Goal: Information Seeking & Learning: Check status

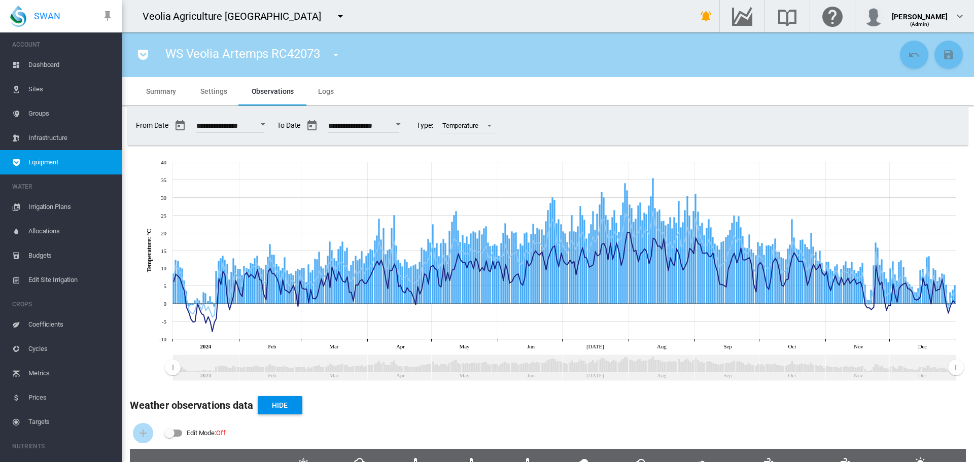
scroll to position [169, 0]
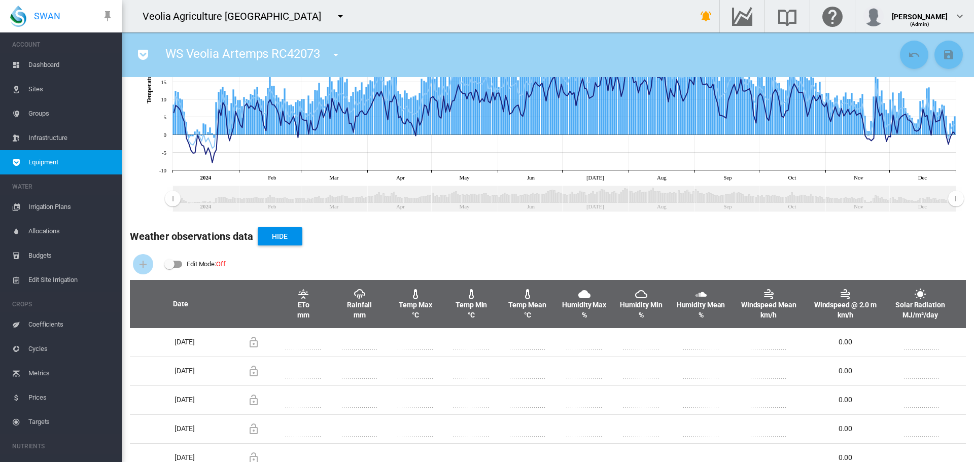
click at [334, 14] on md-icon "icon-menu-down" at bounding box center [340, 16] width 12 height 12
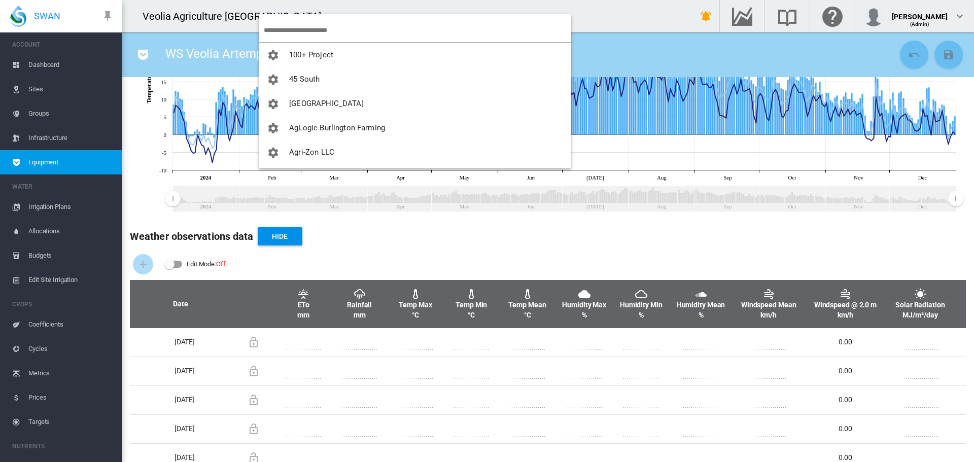
click at [284, 32] on input "search" at bounding box center [417, 30] width 307 height 24
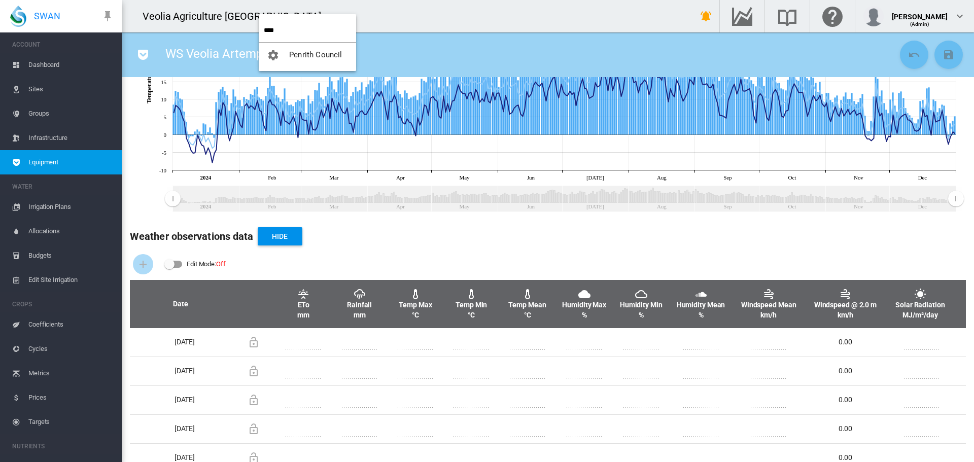
type input "****"
click at [259, 43] on button "Penrith Council" at bounding box center [307, 55] width 97 height 24
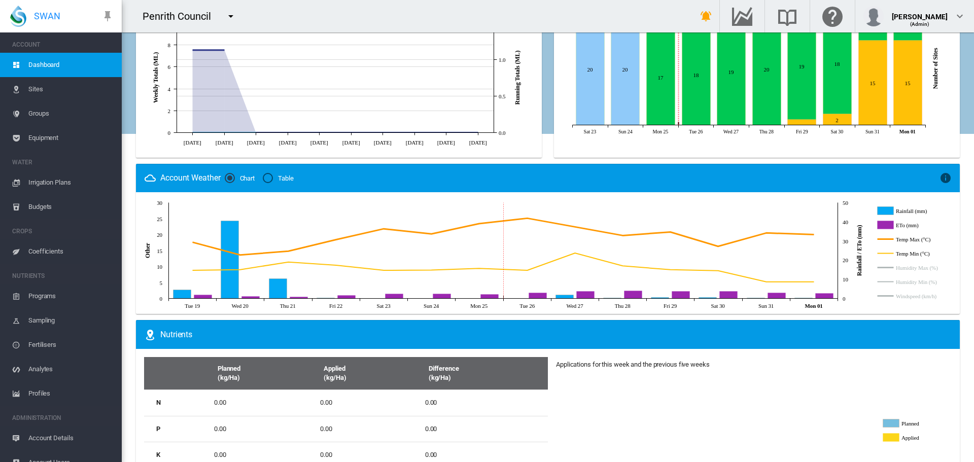
scroll to position [460, 0]
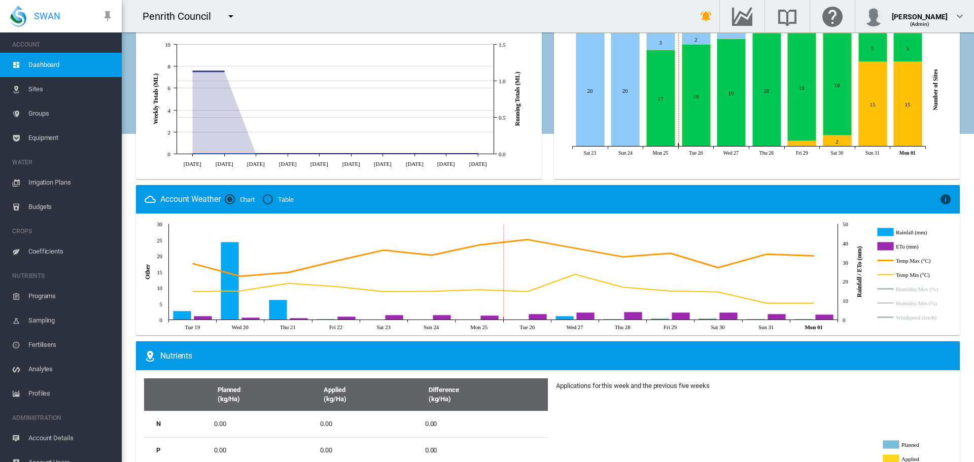
click at [34, 88] on span "Sites" at bounding box center [70, 89] width 85 height 24
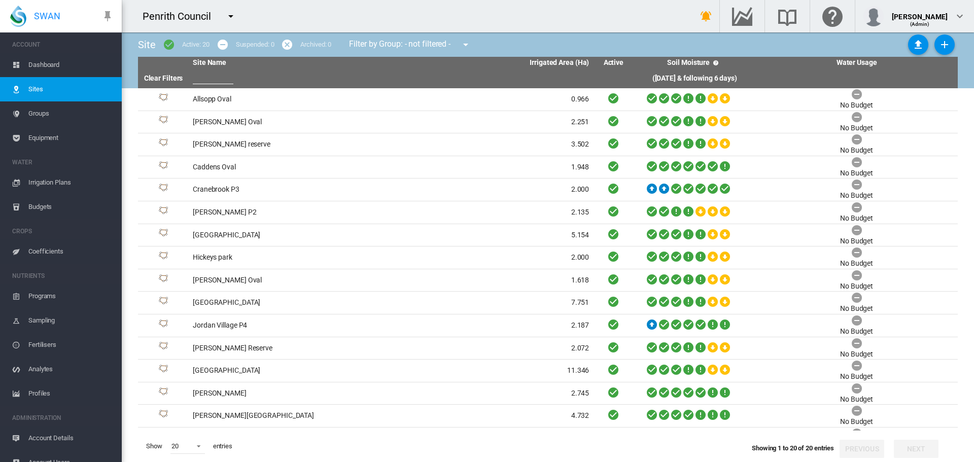
click at [43, 136] on span "Equipment" at bounding box center [70, 138] width 85 height 24
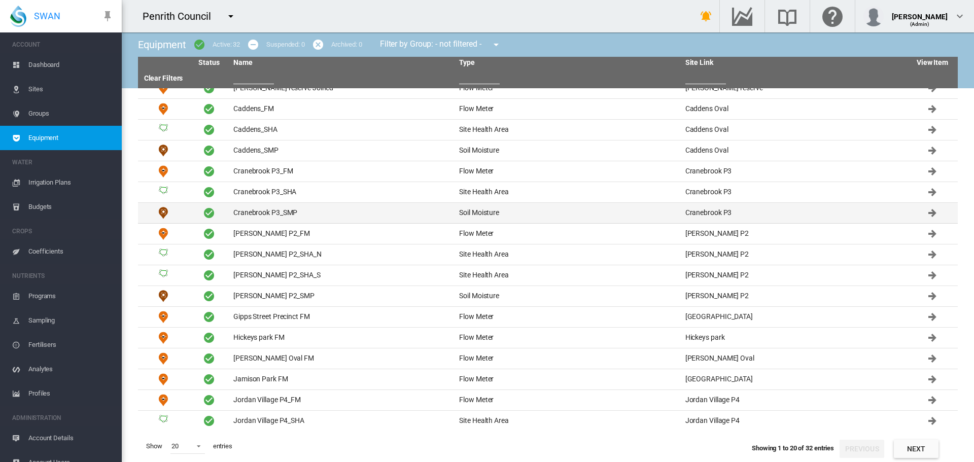
scroll to position [74, 0]
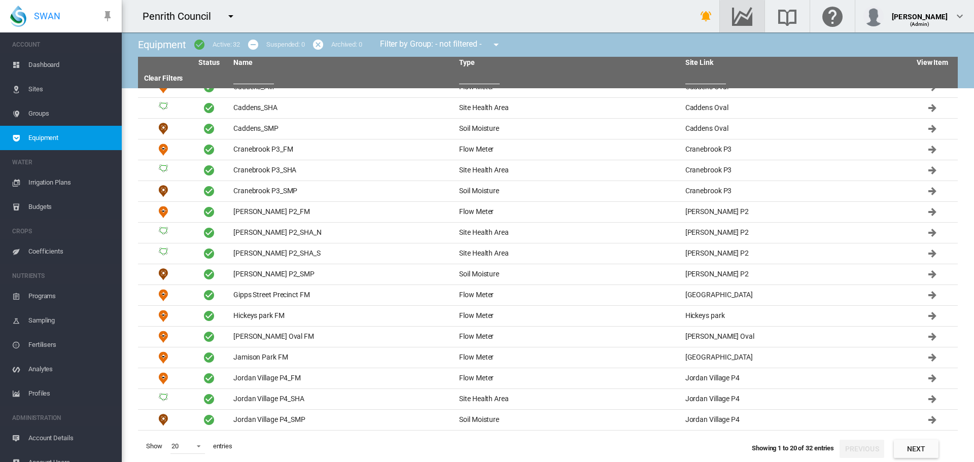
click at [764, 13] on button "button" at bounding box center [742, 16] width 45 height 32
click at [248, 76] on input "text" at bounding box center [253, 76] width 41 height 15
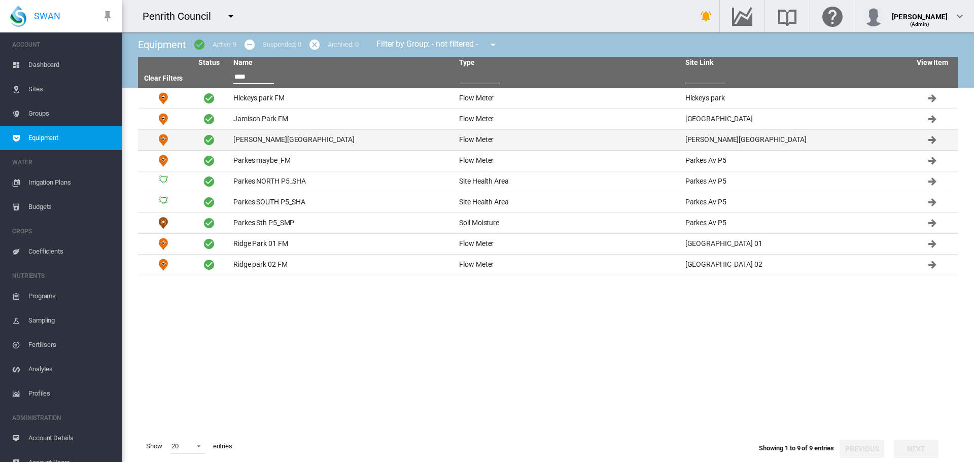
type input "****"
click at [256, 137] on td "[PERSON_NAME][GEOGRAPHIC_DATA]" at bounding box center [342, 140] width 226 height 20
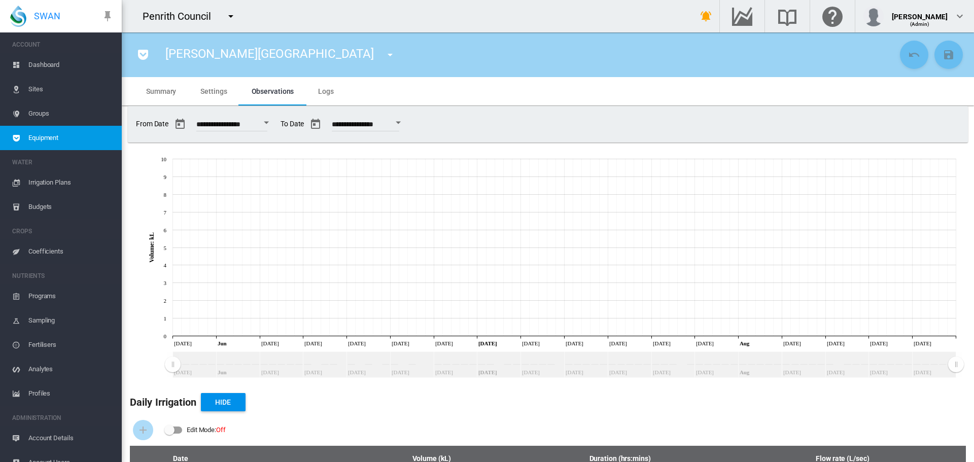
click at [218, 96] on md-tab-item "Settings" at bounding box center [213, 91] width 51 height 28
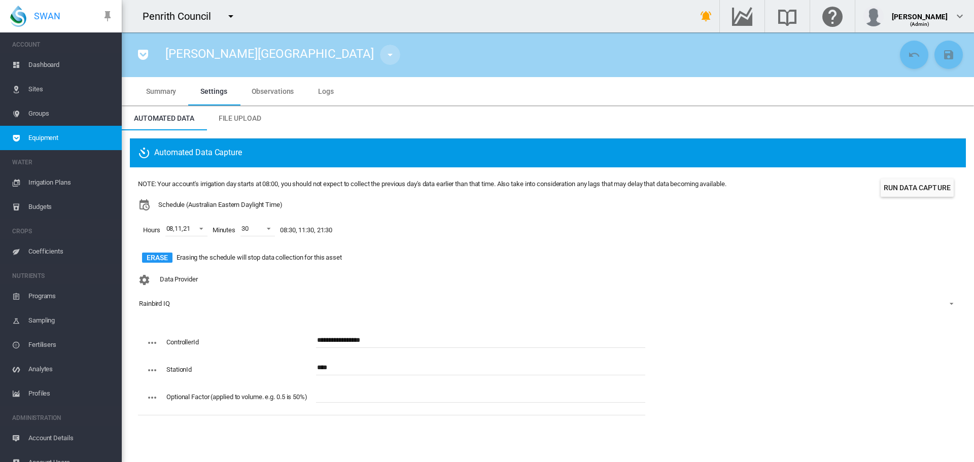
click at [384, 56] on md-icon "icon-menu-down" at bounding box center [390, 55] width 12 height 12
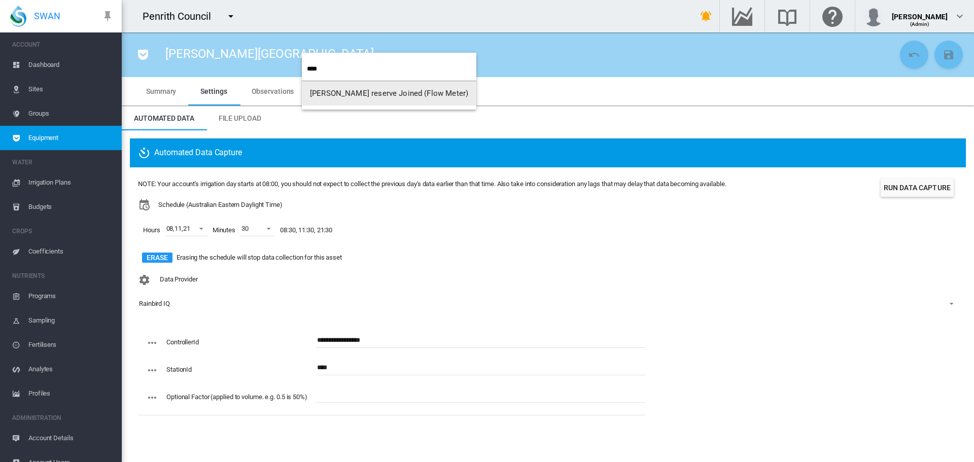
type input "****"
click at [335, 80] on input "****" at bounding box center [391, 69] width 169 height 24
click at [342, 98] on button "[PERSON_NAME] reserve Joined (Flow Meter)" at bounding box center [389, 93] width 174 height 24
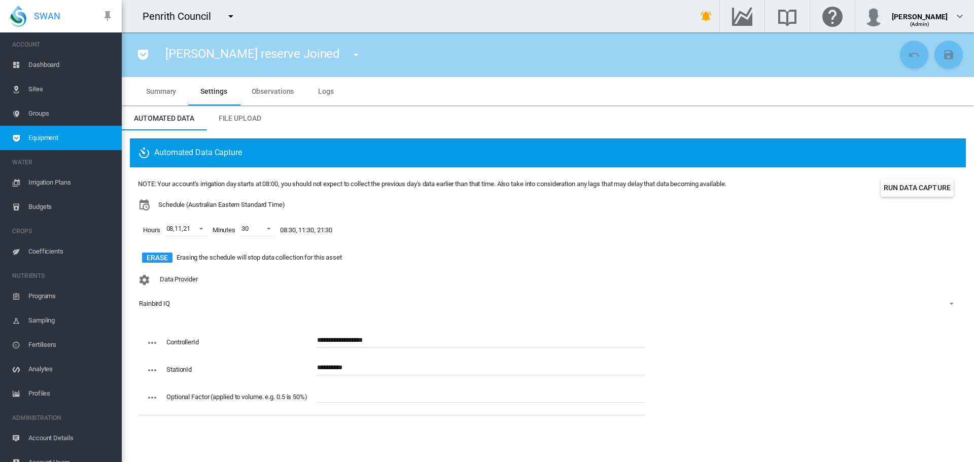
click at [35, 66] on span "Dashboard" at bounding box center [70, 65] width 85 height 24
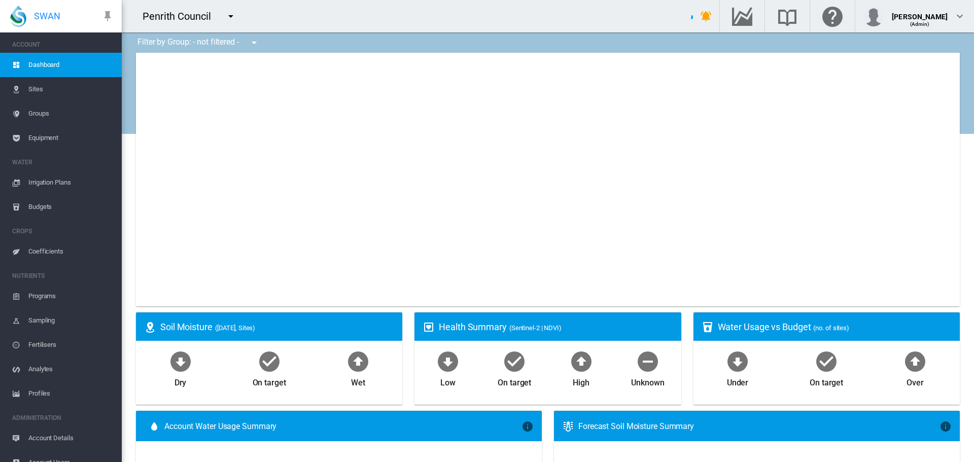
type input "**********"
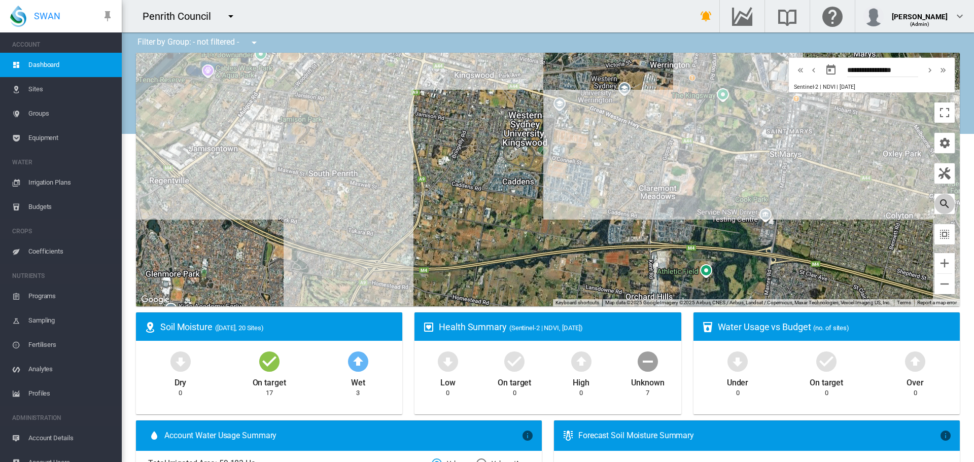
click at [938, 204] on md-icon "icon-magnify" at bounding box center [944, 204] width 12 height 12
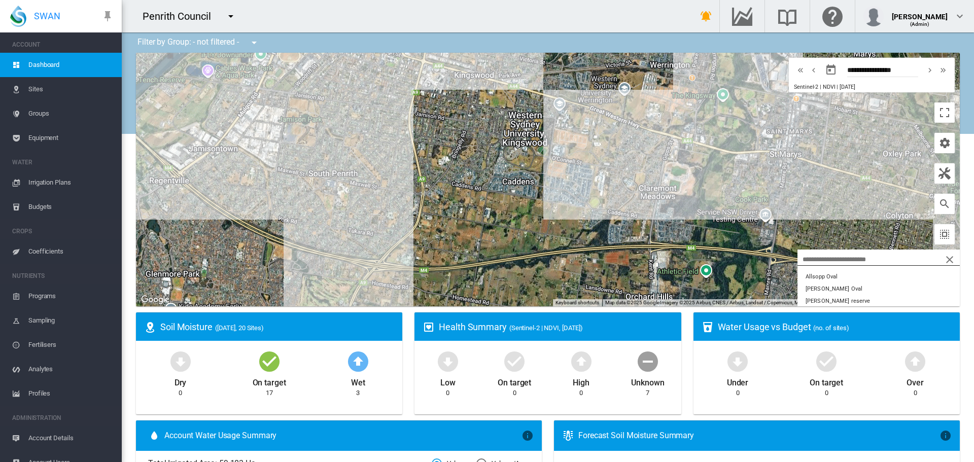
click at [812, 256] on input "search" at bounding box center [832, 259] width 71 height 7
click at [802, 273] on button "Bradley reserve" at bounding box center [878, 277] width 162 height 12
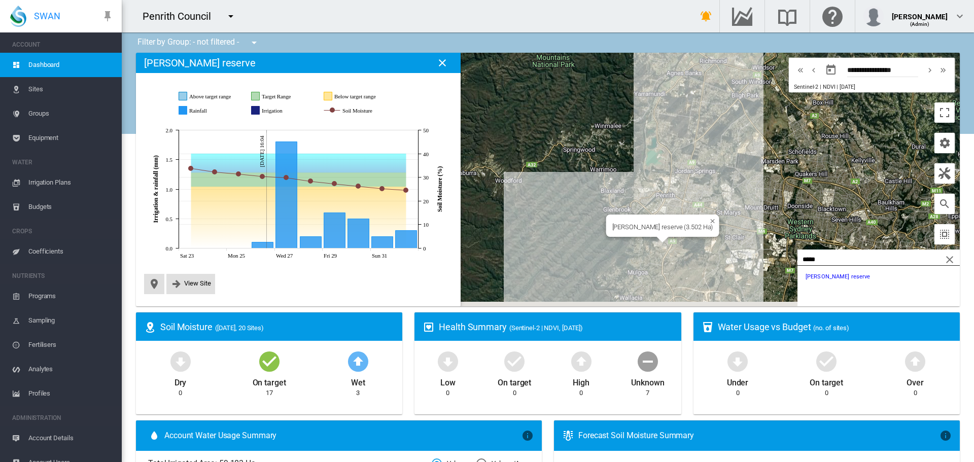
drag, startPoint x: 608, startPoint y: 224, endPoint x: 570, endPoint y: 133, distance: 98.9
click at [570, 133] on div "[PERSON_NAME] reserve (3.502 Ha)" at bounding box center [547, 180] width 823 height 254
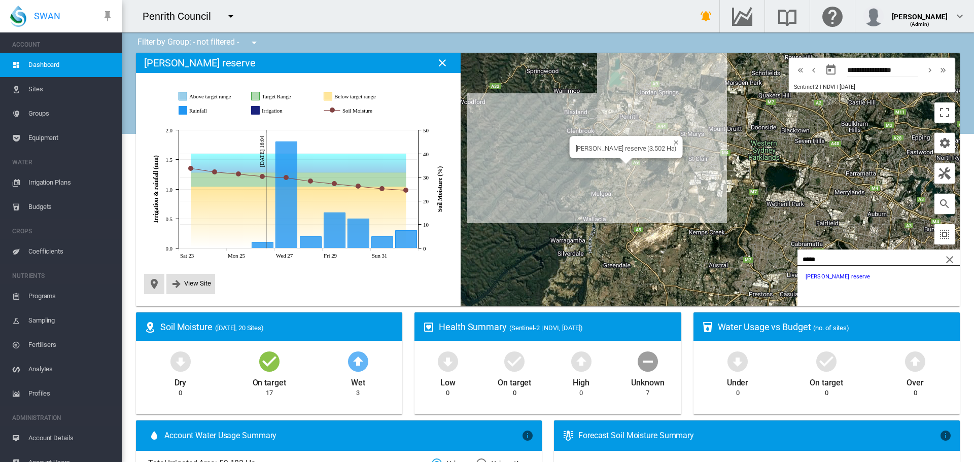
drag, startPoint x: 822, startPoint y: 259, endPoint x: 715, endPoint y: 247, distance: 107.7
click at [715, 247] on div "[PERSON_NAME] reserve (3.502 Ha) Site Health Indexes - × Name of current Site H…" at bounding box center [547, 180] width 823 height 254
type input "****"
click at [815, 299] on button "Parker Street Reserve" at bounding box center [878, 301] width 162 height 12
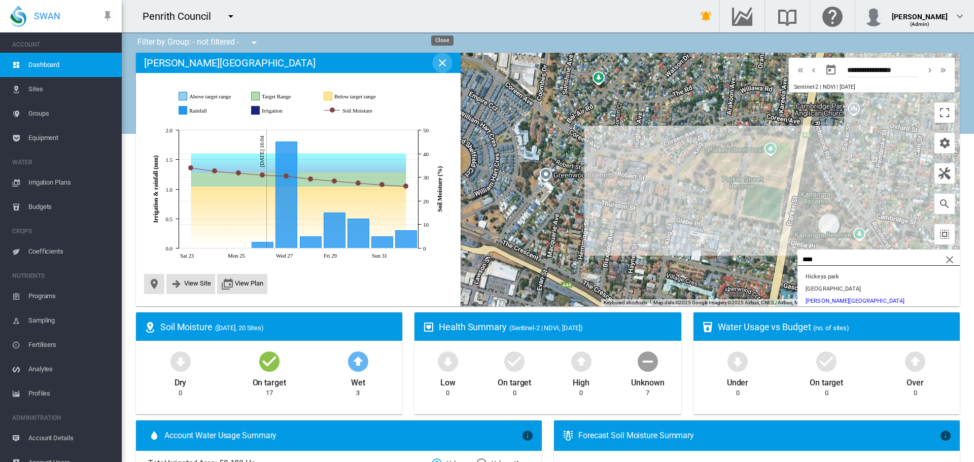
click at [444, 59] on md-icon "icon-close" at bounding box center [442, 63] width 12 height 12
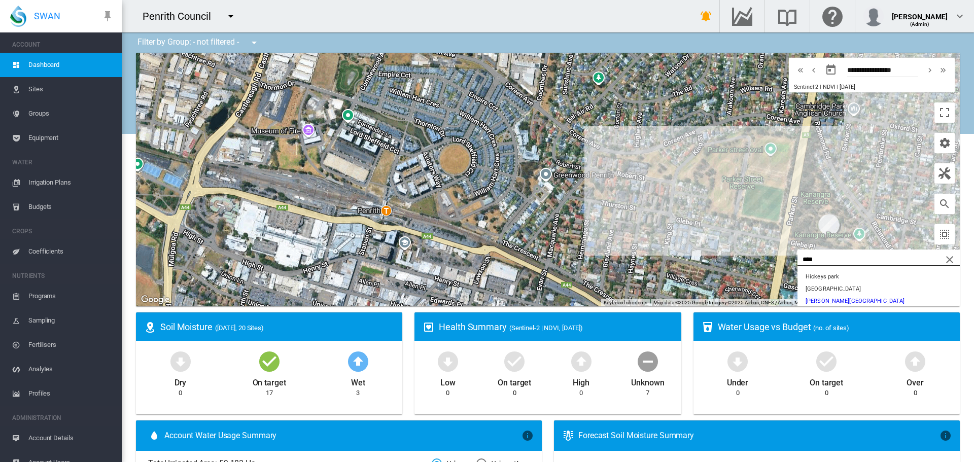
click at [943, 258] on md-icon "icon-close" at bounding box center [949, 260] width 12 height 12
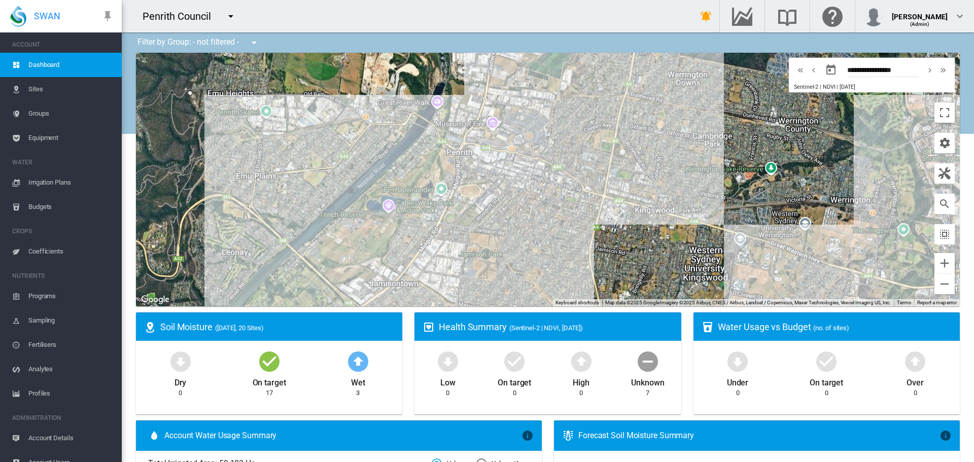
drag, startPoint x: 622, startPoint y: 194, endPoint x: 522, endPoint y: 121, distance: 123.3
click at [522, 121] on div at bounding box center [547, 180] width 823 height 254
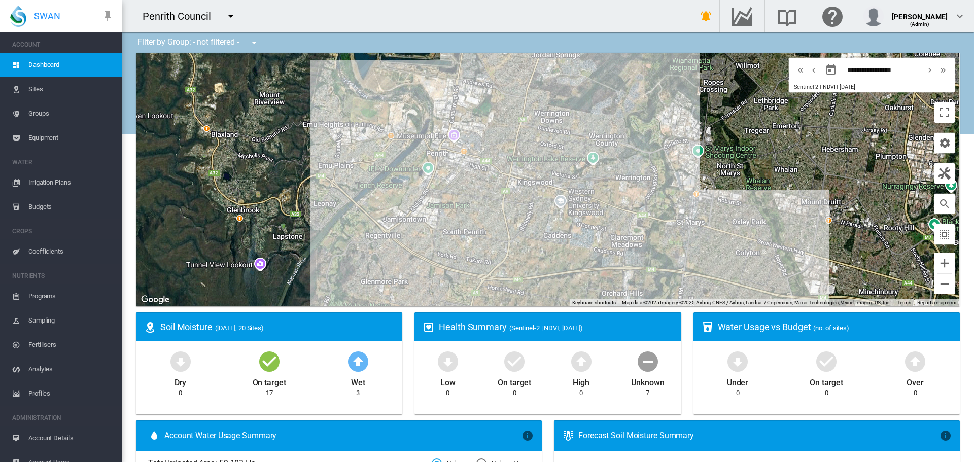
drag, startPoint x: 636, startPoint y: 226, endPoint x: 530, endPoint y: 217, distance: 106.4
click at [530, 217] on div at bounding box center [547, 180] width 823 height 254
click at [939, 140] on md-icon "icon-cog" at bounding box center [944, 143] width 12 height 12
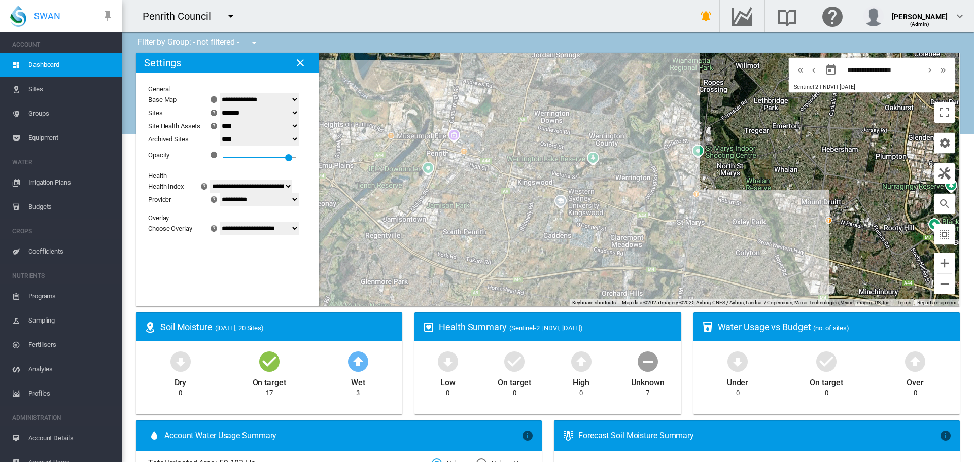
click at [242, 101] on select "**********" at bounding box center [259, 99] width 79 height 13
select select "**********"
click at [226, 93] on select "**********" at bounding box center [259, 99] width 79 height 13
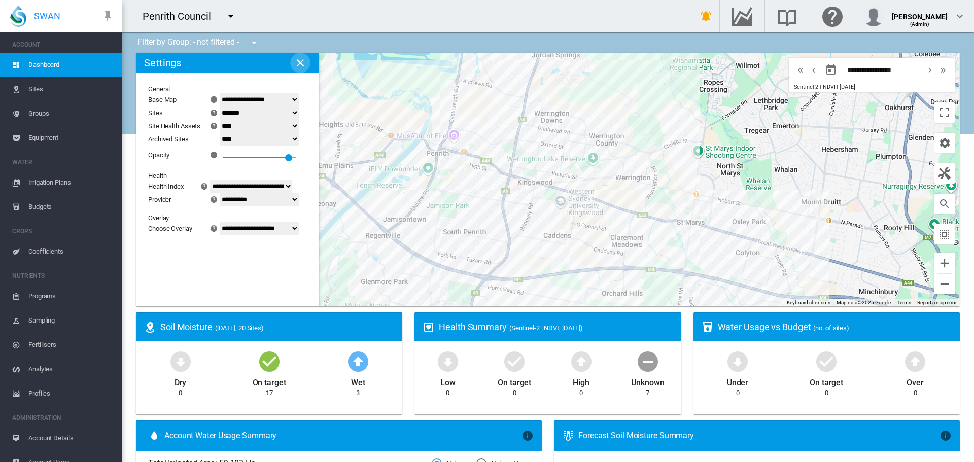
click at [301, 64] on md-icon "icon-close" at bounding box center [300, 63] width 12 height 12
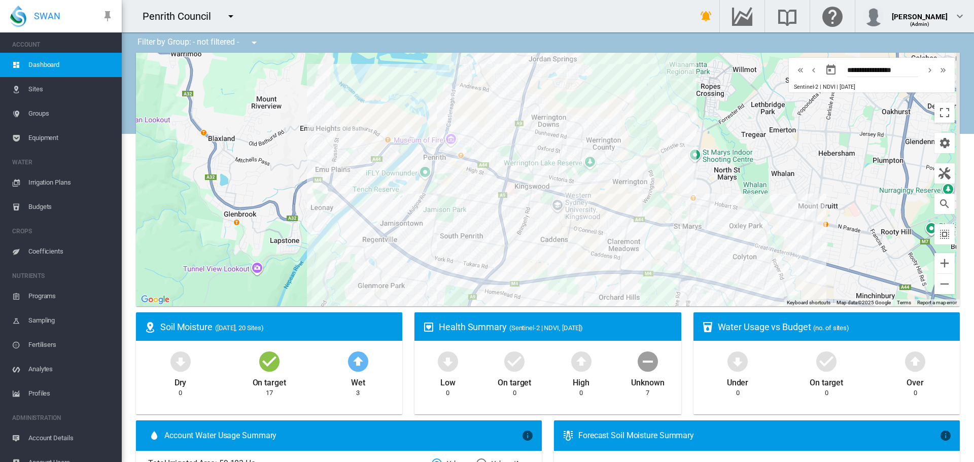
drag, startPoint x: 484, startPoint y: 113, endPoint x: 484, endPoint y: 77, distance: 36.0
click at [484, 77] on div at bounding box center [547, 180] width 823 height 254
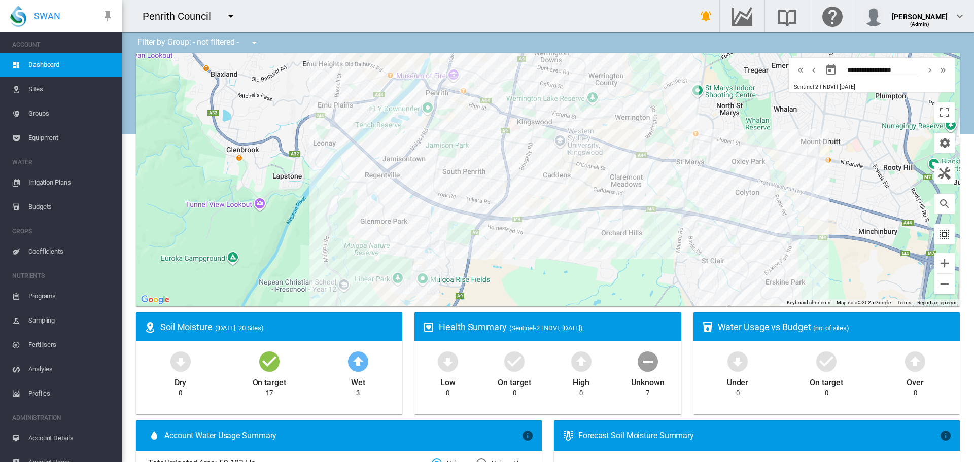
click at [941, 235] on md-icon "icon-select-all" at bounding box center [944, 234] width 12 height 12
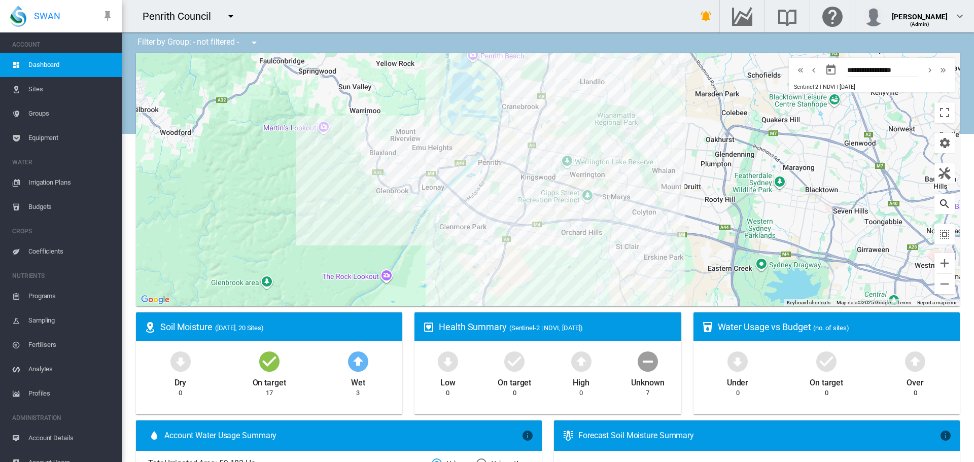
click at [934, 203] on button "button" at bounding box center [944, 204] width 20 height 20
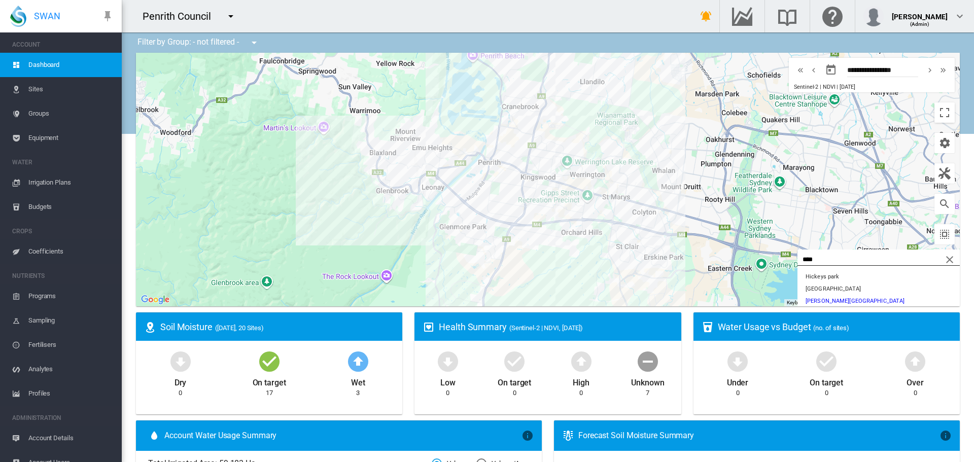
drag, startPoint x: 820, startPoint y: 259, endPoint x: 711, endPoint y: 262, distance: 109.0
click at [711, 262] on div "Site Health Indexes - × Name of current Site Health Area in chart. Click on a d…" at bounding box center [547, 180] width 823 height 254
type input "*****"
click at [809, 279] on button "Bradley reserve" at bounding box center [878, 277] width 162 height 12
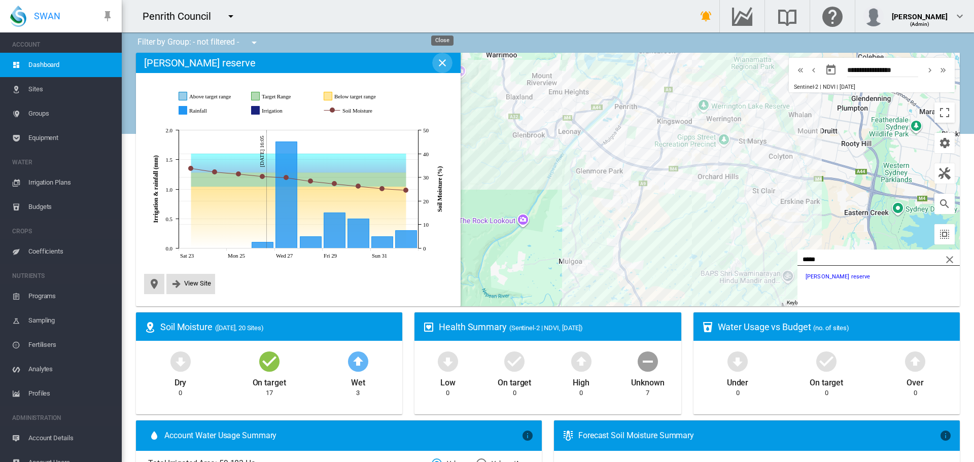
click at [444, 70] on button "Close" at bounding box center [442, 63] width 20 height 20
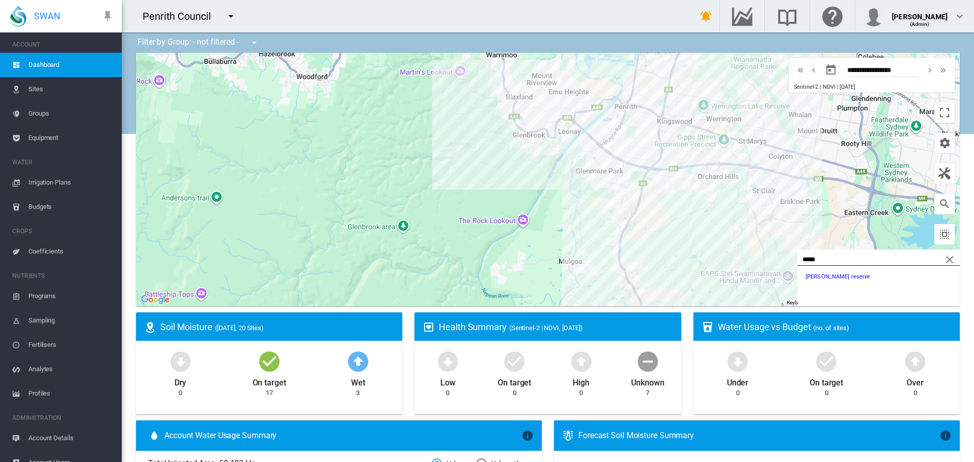
click at [47, 141] on span "Equipment" at bounding box center [70, 138] width 85 height 24
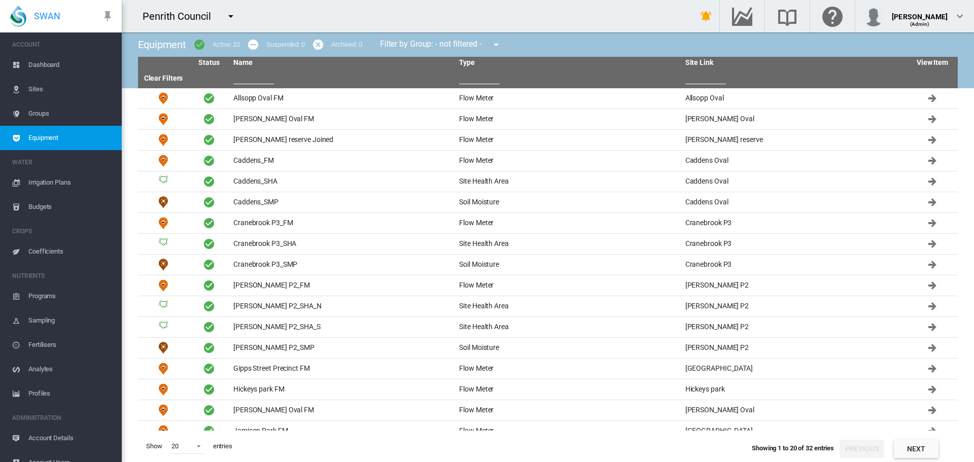
click at [475, 77] on input "text" at bounding box center [479, 76] width 41 height 15
click at [256, 74] on input "text" at bounding box center [253, 76] width 41 height 15
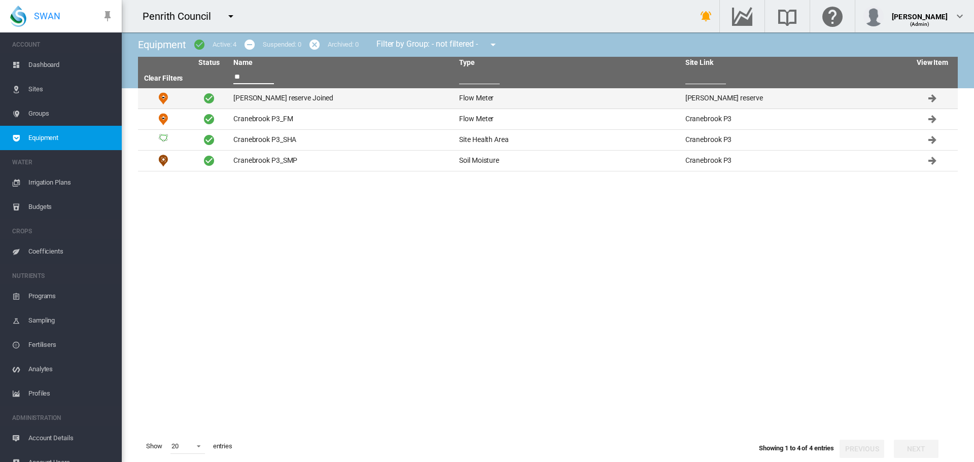
type input "**"
click at [252, 97] on td "[PERSON_NAME] reserve Joined" at bounding box center [342, 98] width 226 height 20
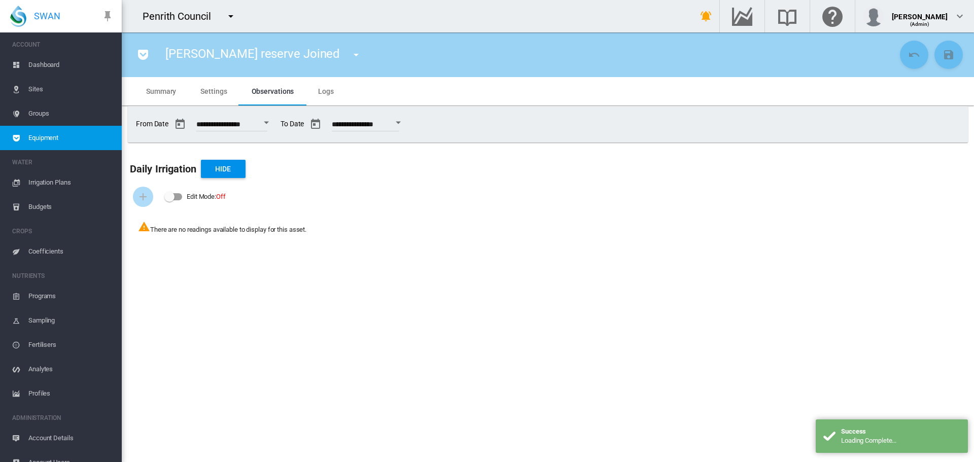
click at [217, 90] on span "Settings" at bounding box center [213, 91] width 26 height 8
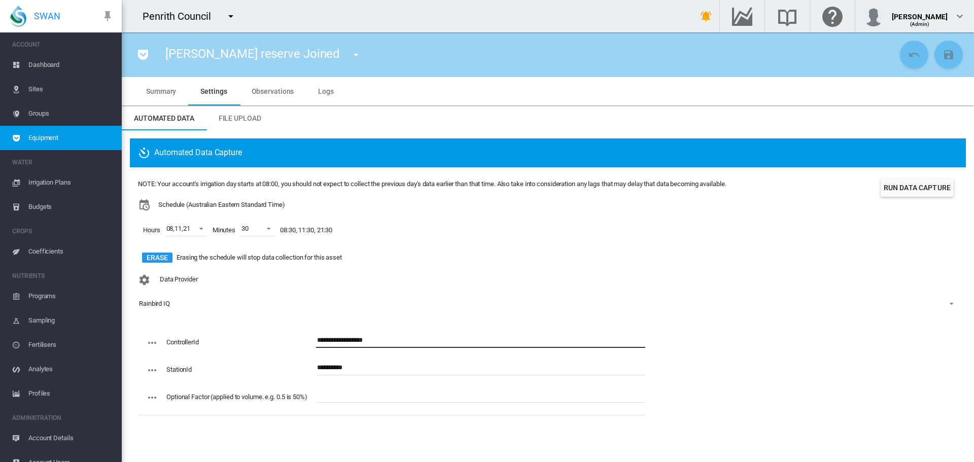
drag, startPoint x: 371, startPoint y: 340, endPoint x: 313, endPoint y: 339, distance: 57.8
click at [313, 339] on div "**********" at bounding box center [395, 346] width 499 height 27
click at [829, 322] on div "Data Provider Rainbird IQ - No Selection - Cumulocity Flow Meter Rainbird IQ" at bounding box center [547, 299] width 819 height 59
click at [270, 96] on md-tab-item "Observations" at bounding box center [272, 91] width 67 height 28
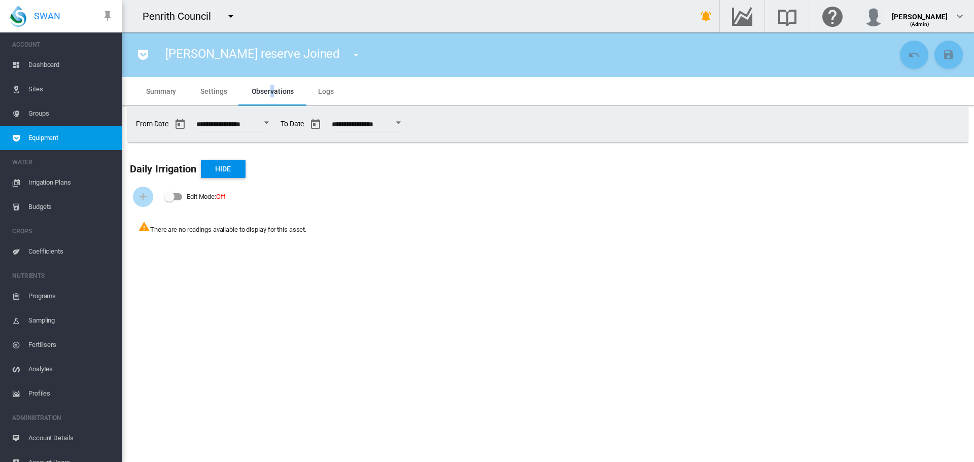
click at [271, 119] on button "Open calendar" at bounding box center [266, 123] width 18 height 18
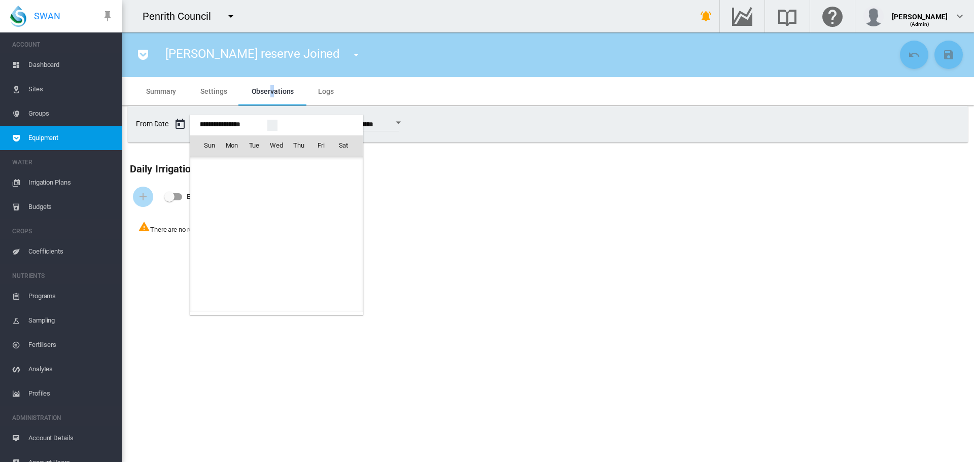
scroll to position [24724, 0]
click at [209, 166] on span "[DATE]" at bounding box center [212, 167] width 21 height 8
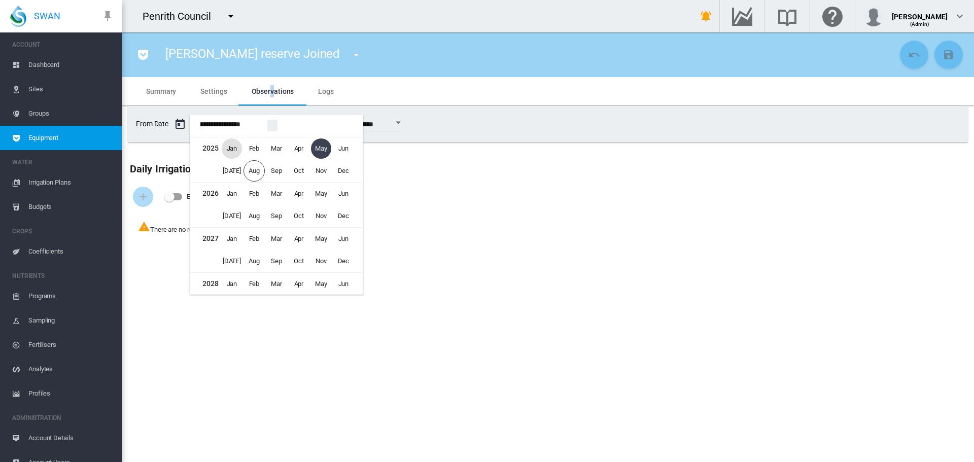
click at [238, 143] on span "Jan" at bounding box center [232, 148] width 20 height 20
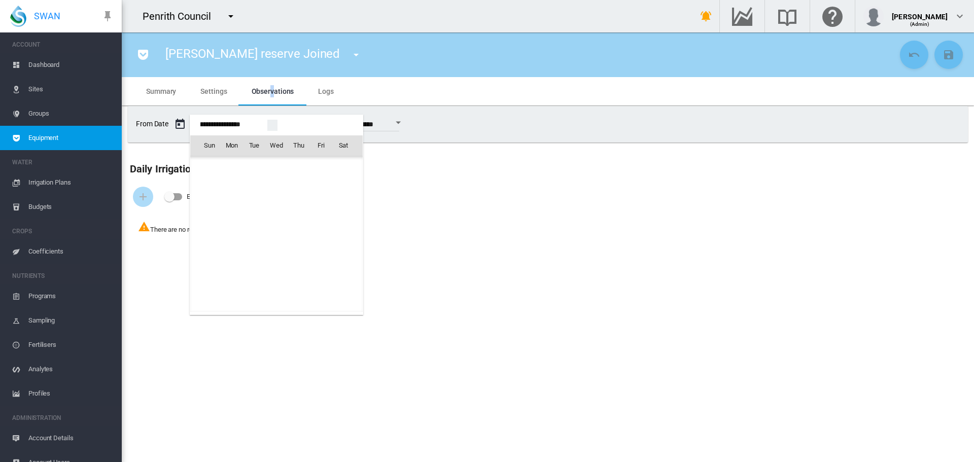
scroll to position [24186, 0]
click at [278, 170] on span "1" at bounding box center [276, 167] width 20 height 20
type input "**********"
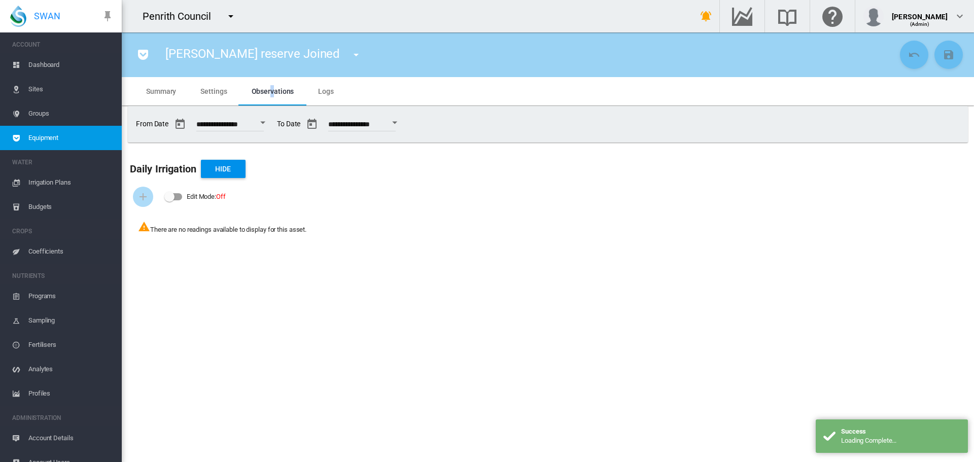
click at [281, 272] on section "[PERSON_NAME] reserve Joined Allsopp Oval FM (Flow Meter) [PERSON_NAME] Oval FM…" at bounding box center [548, 246] width 852 height 429
click at [215, 91] on span "Settings" at bounding box center [213, 91] width 26 height 8
